Goal: Find contact information: Find contact information

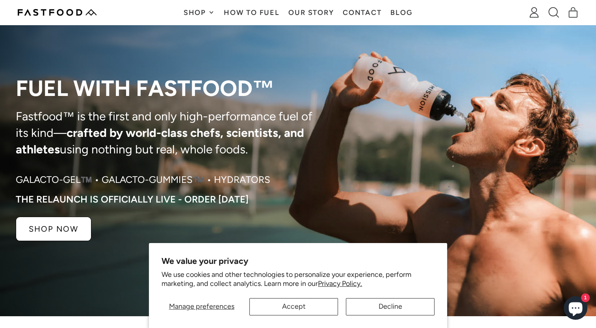
scroll to position [39, 0]
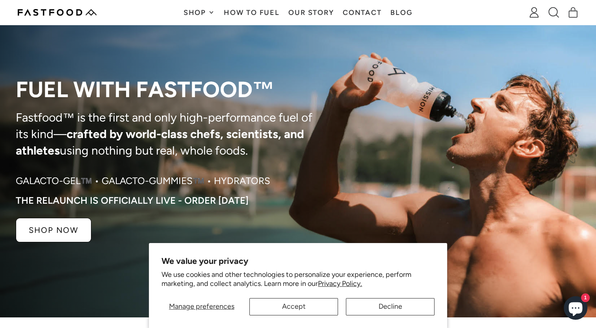
click at [378, 1] on link "Contact" at bounding box center [362, 12] width 48 height 25
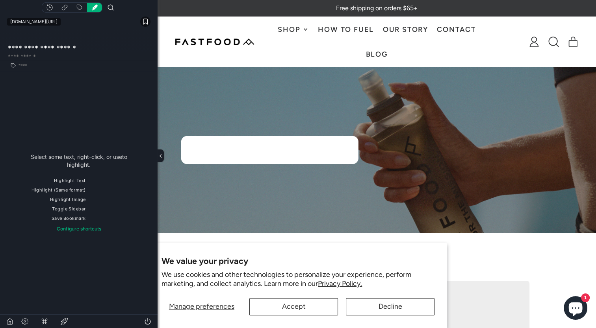
click at [163, 27] on div "Shop Galacto-Gel™️ Galacto-Gummies™️ Hydrator HydraPak SoftFlask Specialized Wa…" at bounding box center [377, 42] width 438 height 50
click at [175, 42] on img at bounding box center [214, 42] width 79 height 7
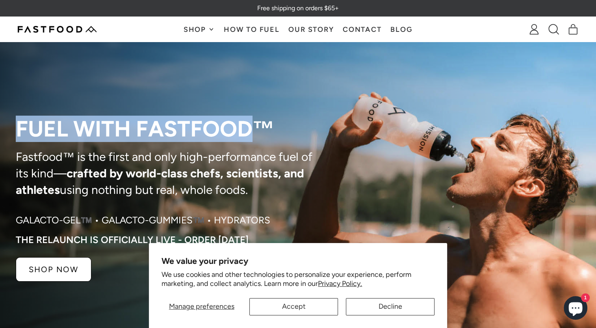
drag, startPoint x: 18, startPoint y: 128, endPoint x: 249, endPoint y: 115, distance: 231.2
click at [249, 115] on div "Fuel with Fastfood™ Fastfood™ is the first and only high-performance fuel of it…" at bounding box center [158, 199] width 316 height 315
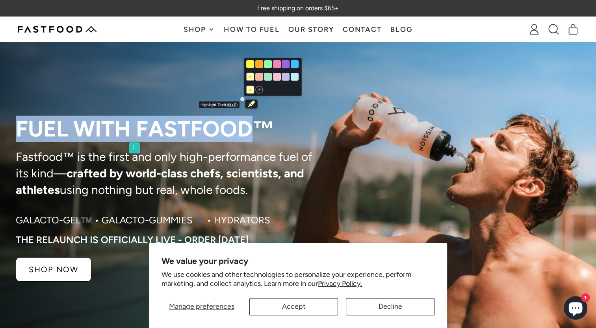
drag, startPoint x: 249, startPoint y: 115, endPoint x: 250, endPoint y: 103, distance: 11.5
click at [250, 103] on icon "Highlight text" at bounding box center [251, 103] width 7 height 7
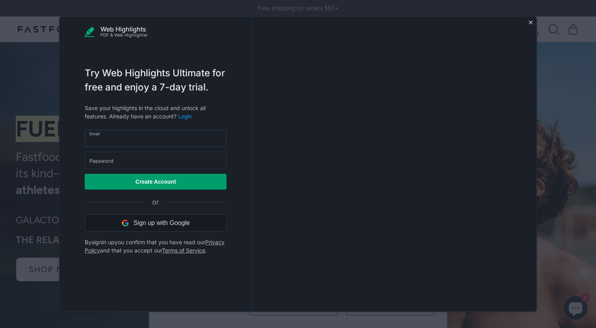
click at [110, 130] on input "email" at bounding box center [156, 138] width 142 height 17
type input "**********"
drag, startPoint x: 195, startPoint y: 130, endPoint x: 9, endPoint y: 125, distance: 185.6
click at [9, 125] on div at bounding box center [298, 164] width 596 height 328
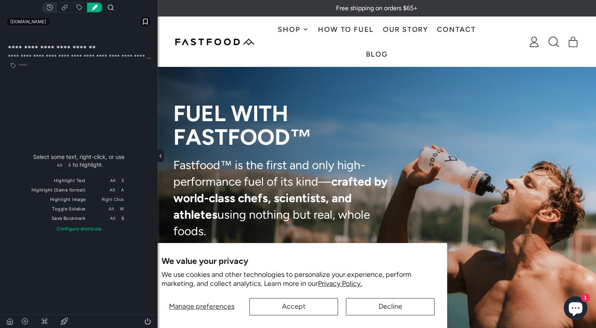
click at [46, 6] on icon "Show all highlighted pages" at bounding box center [49, 7] width 6 height 6
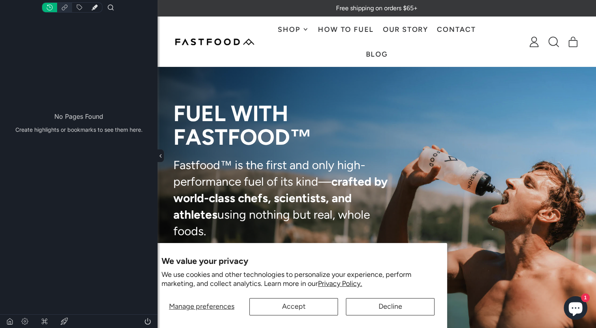
click at [58, 7] on button "Show all highlighted domains" at bounding box center [64, 7] width 15 height 9
click at [76, 6] on icon "Show all tags" at bounding box center [79, 7] width 6 height 6
click at [87, 5] on button "Show highlights of current page" at bounding box center [94, 7] width 15 height 9
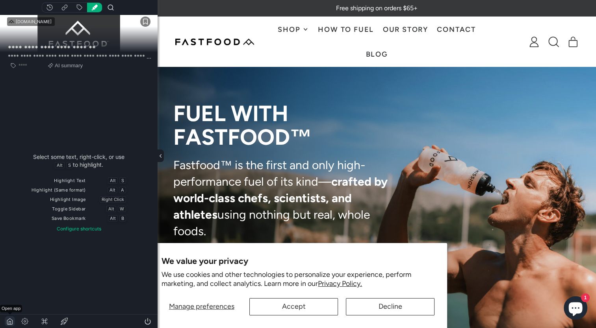
click at [10, 322] on icon at bounding box center [9, 321] width 7 height 7
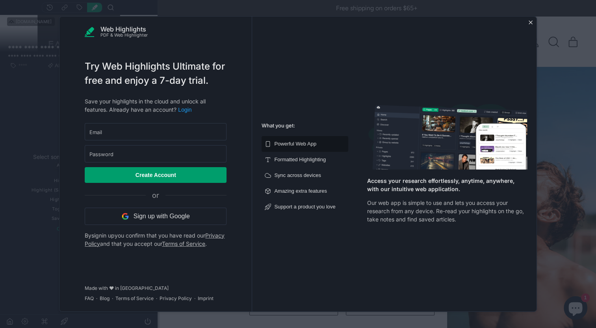
click at [146, 219] on button "Sign up with Google" at bounding box center [156, 216] width 142 height 17
